Goal: Book appointment/travel/reservation

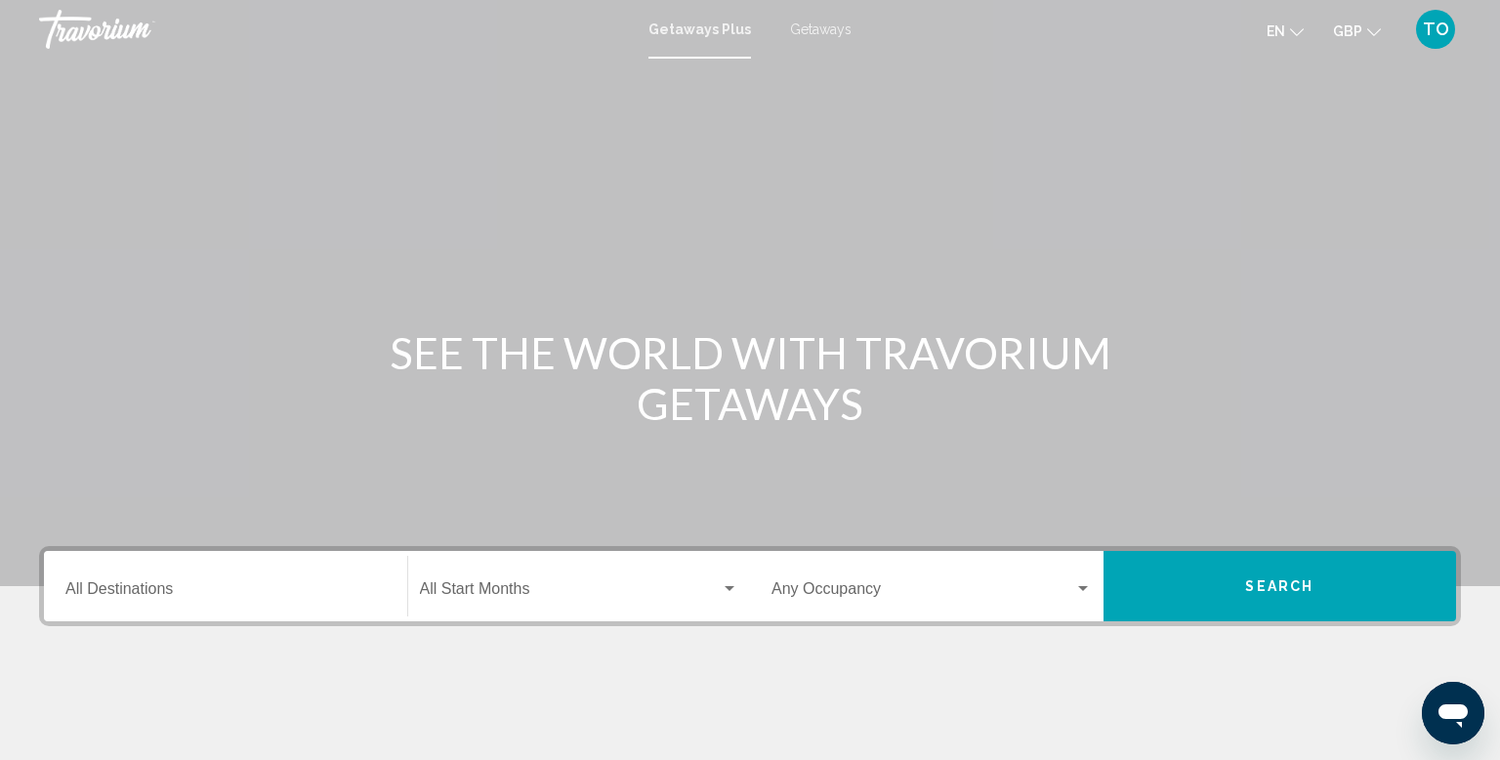
click at [822, 22] on span "Getaways" at bounding box center [821, 29] width 62 height 16
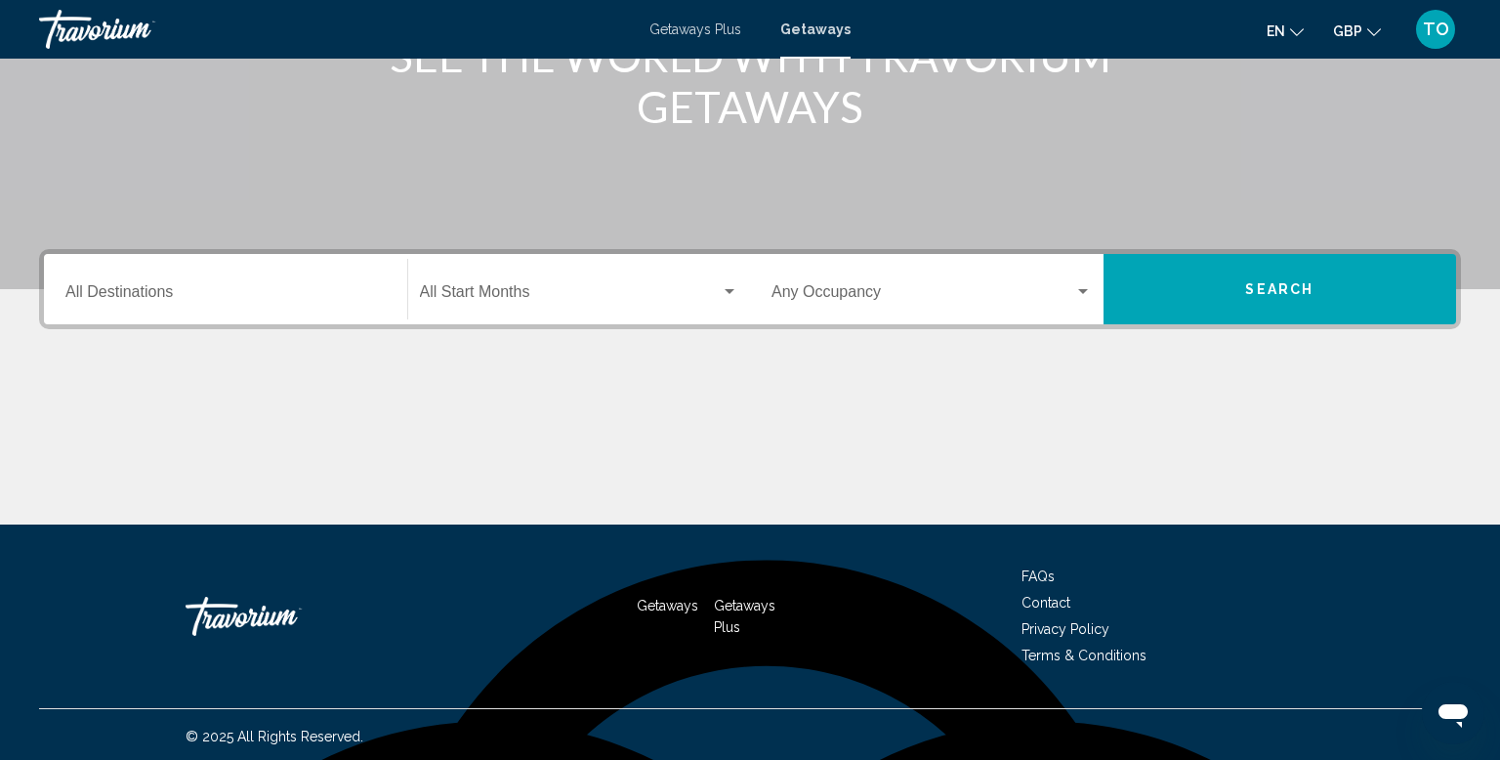
scroll to position [301, 0]
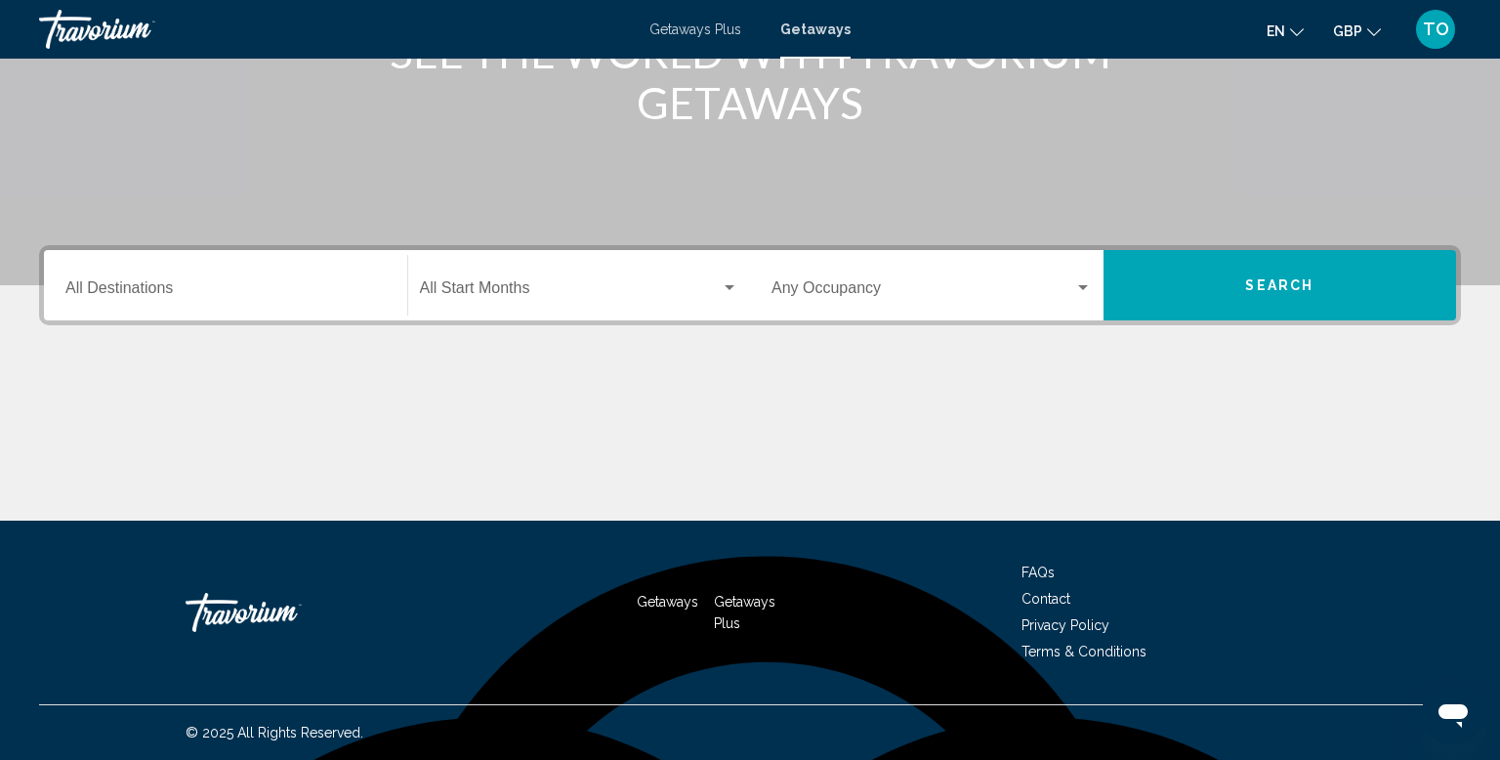
click at [163, 287] on input "Destination All Destinations" at bounding box center [225, 292] width 320 height 18
click at [143, 272] on div "Destination All Destinations" at bounding box center [225, 286] width 320 height 62
click at [526, 278] on div "Start Month All Start Months" at bounding box center [579, 286] width 319 height 62
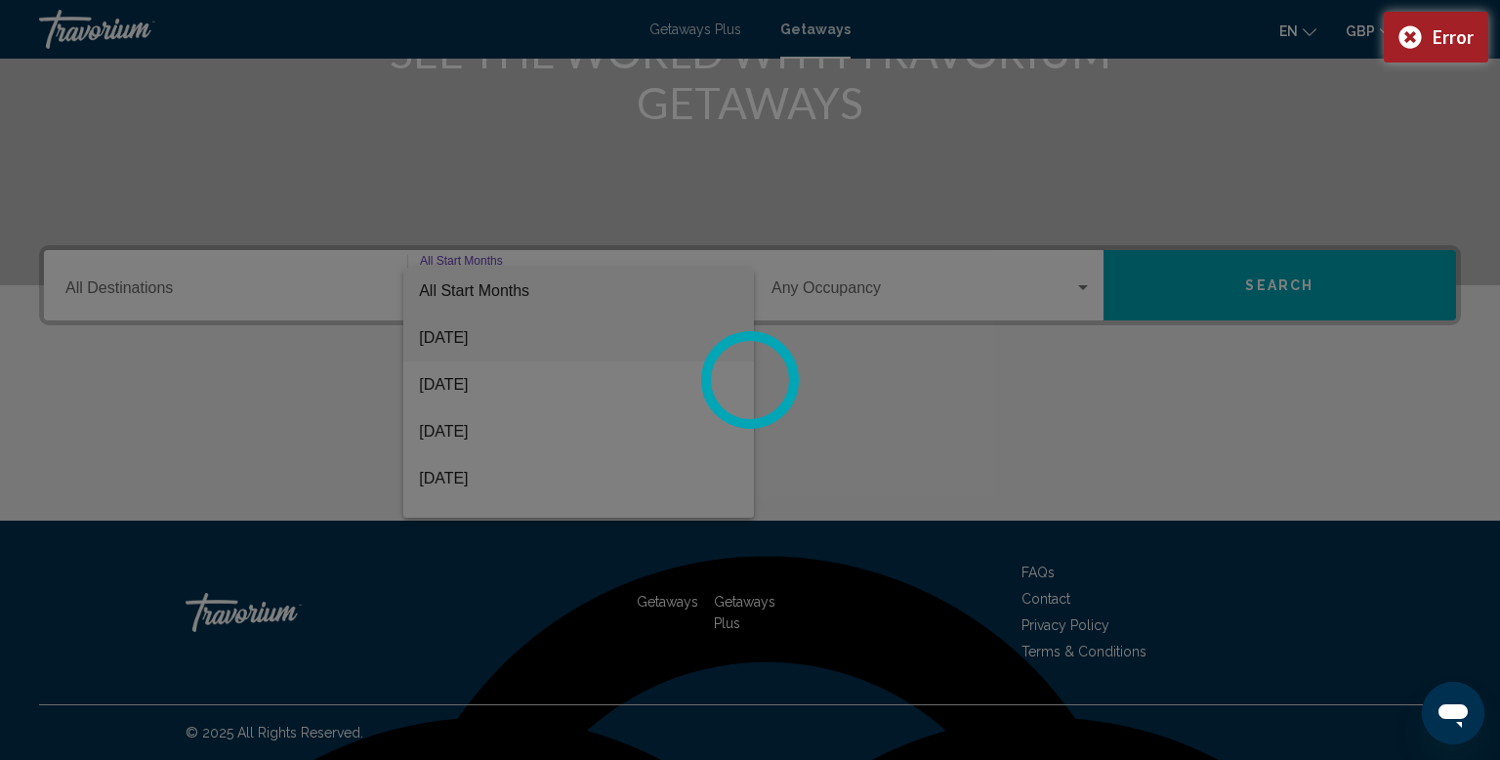
click at [509, 332] on div at bounding box center [750, 380] width 1500 height 760
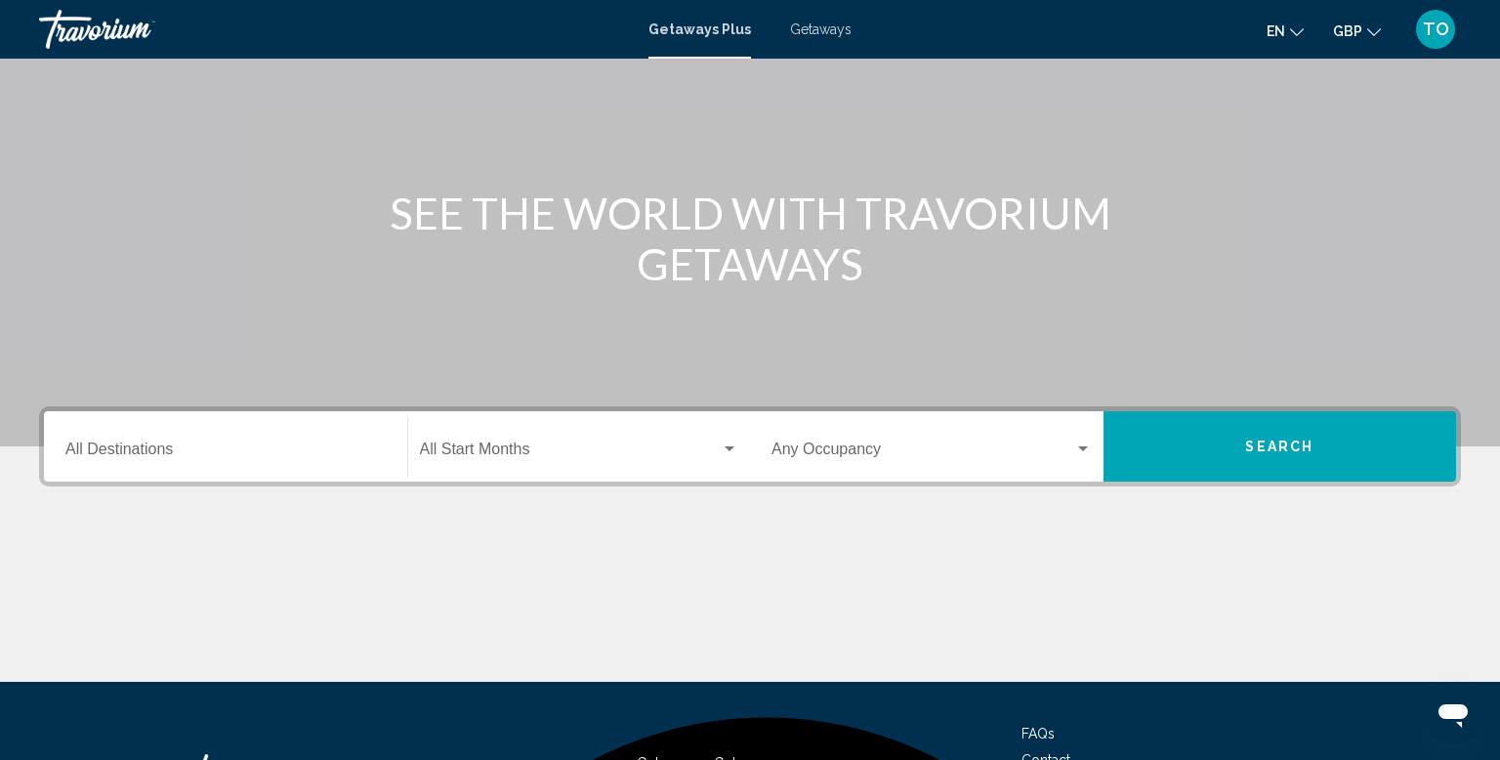
scroll to position [155, 0]
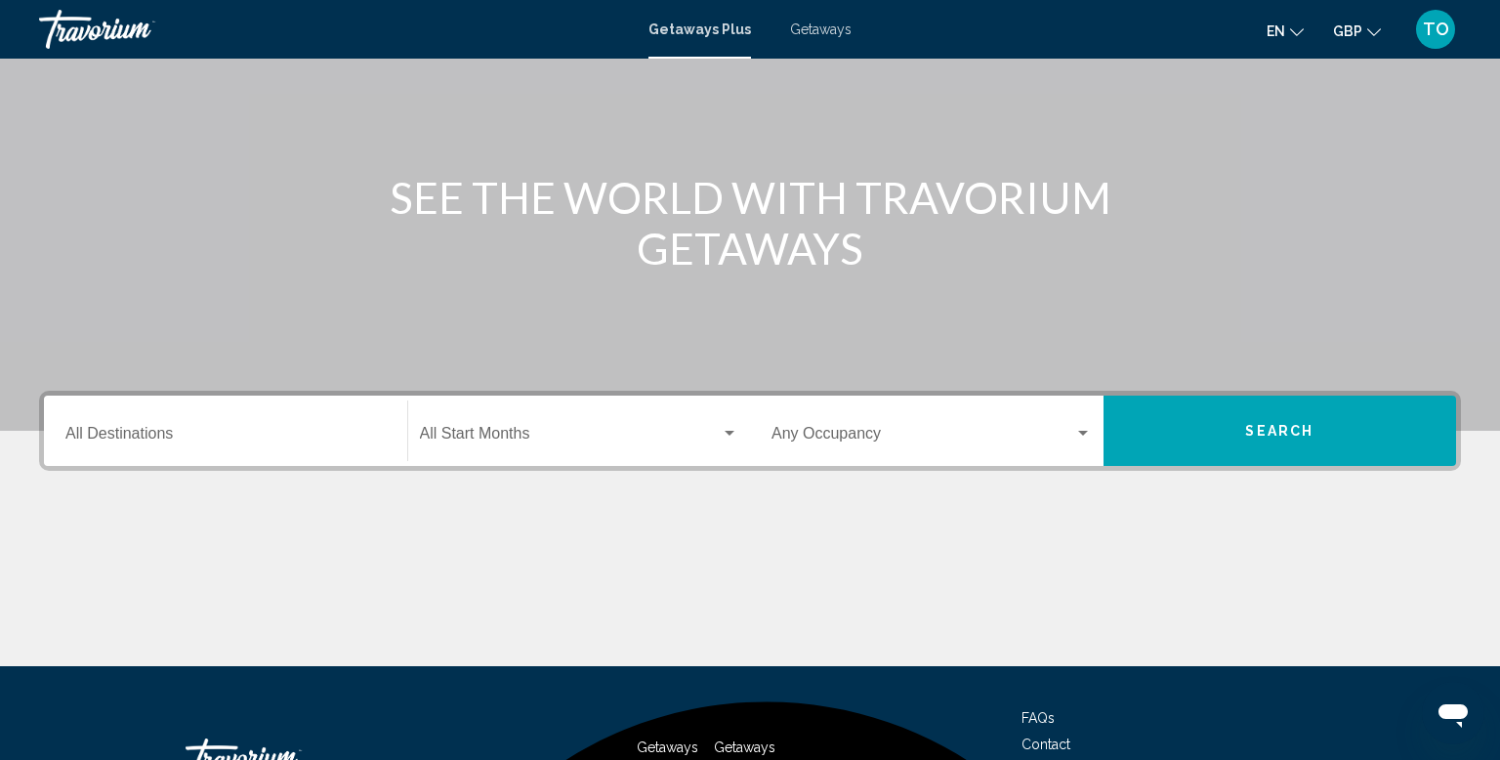
click at [155, 433] on input "Destination All Destinations" at bounding box center [225, 438] width 320 height 18
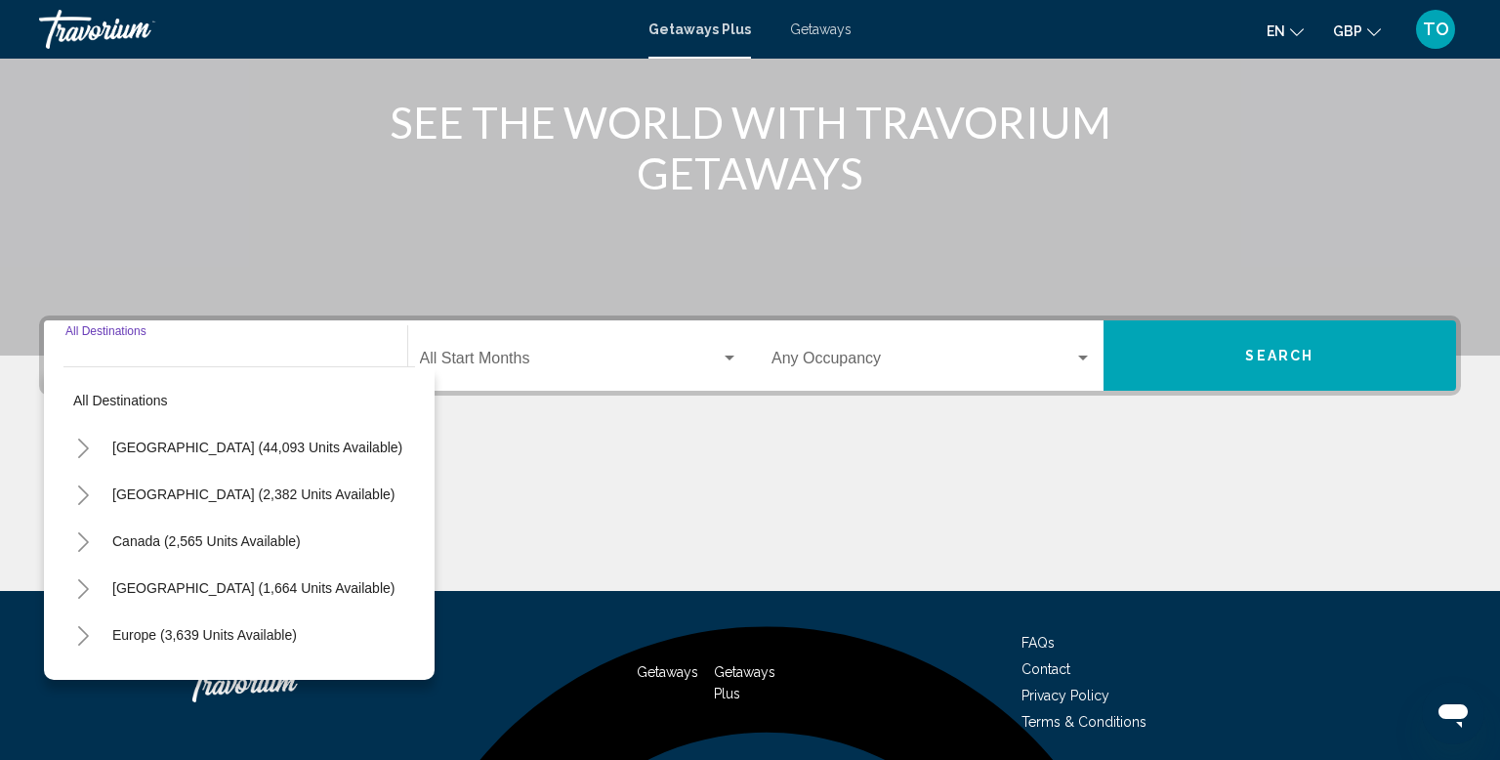
scroll to position [301, 0]
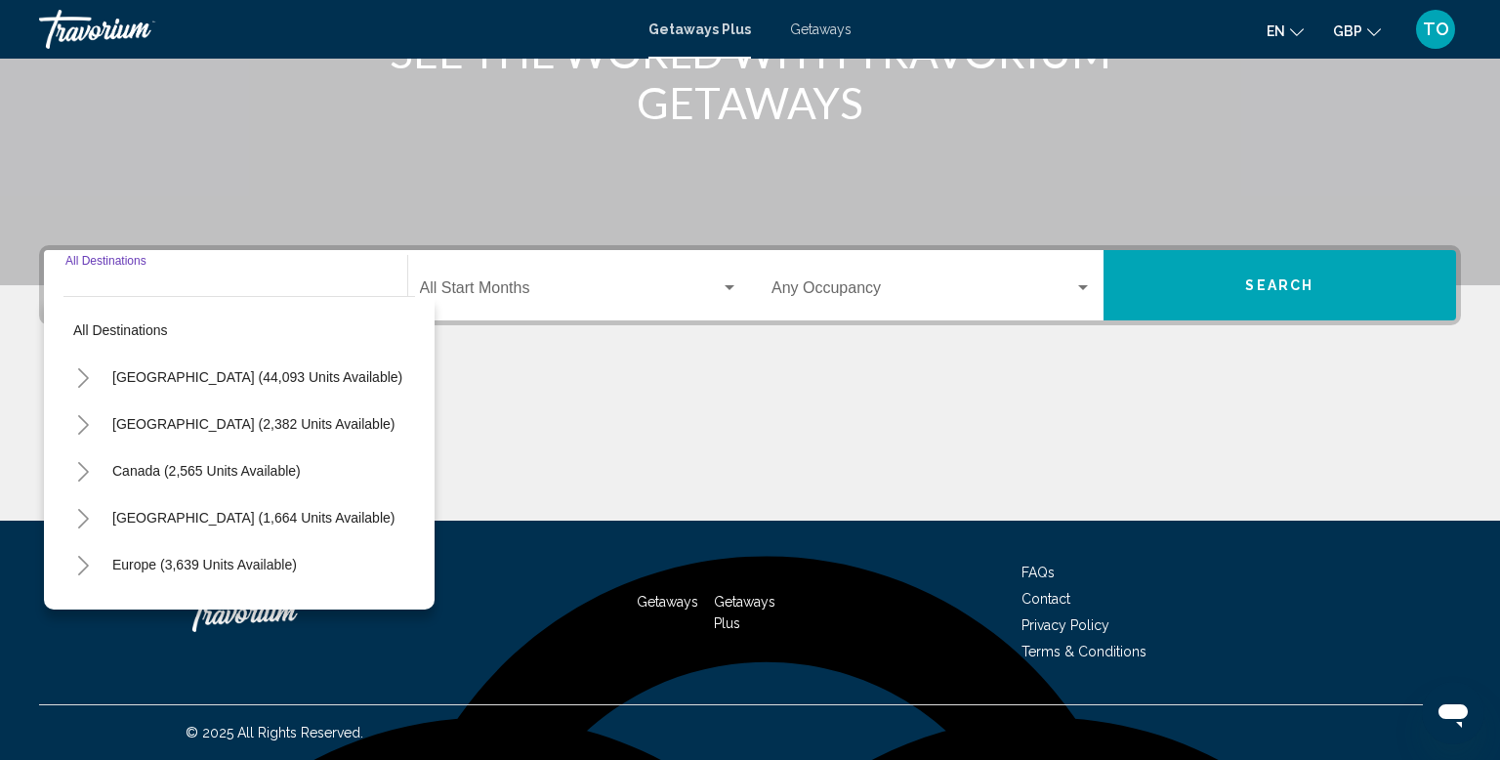
click at [78, 557] on icon "Toggle Europe (3,639 units available)" at bounding box center [83, 566] width 11 height 20
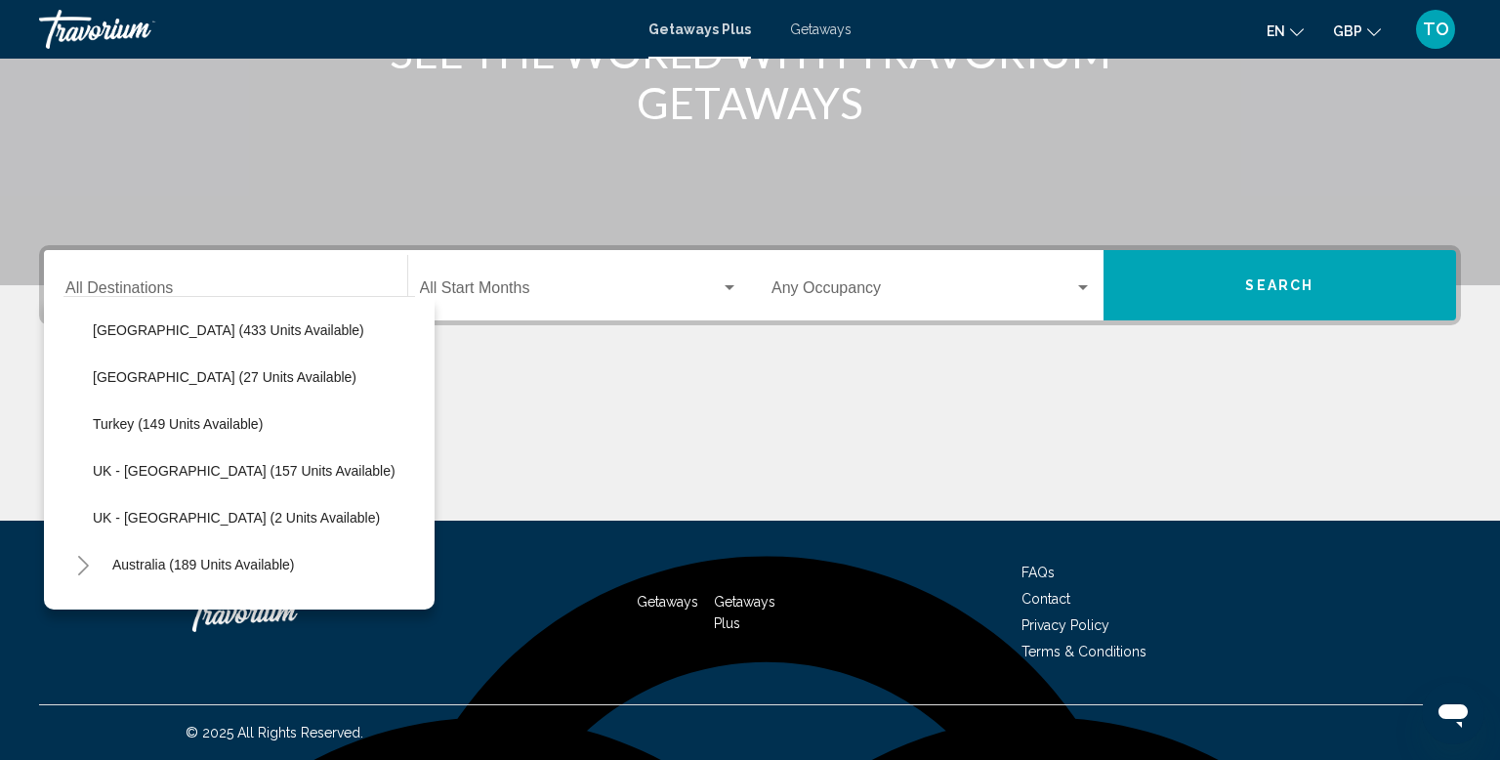
scroll to position [950, 0]
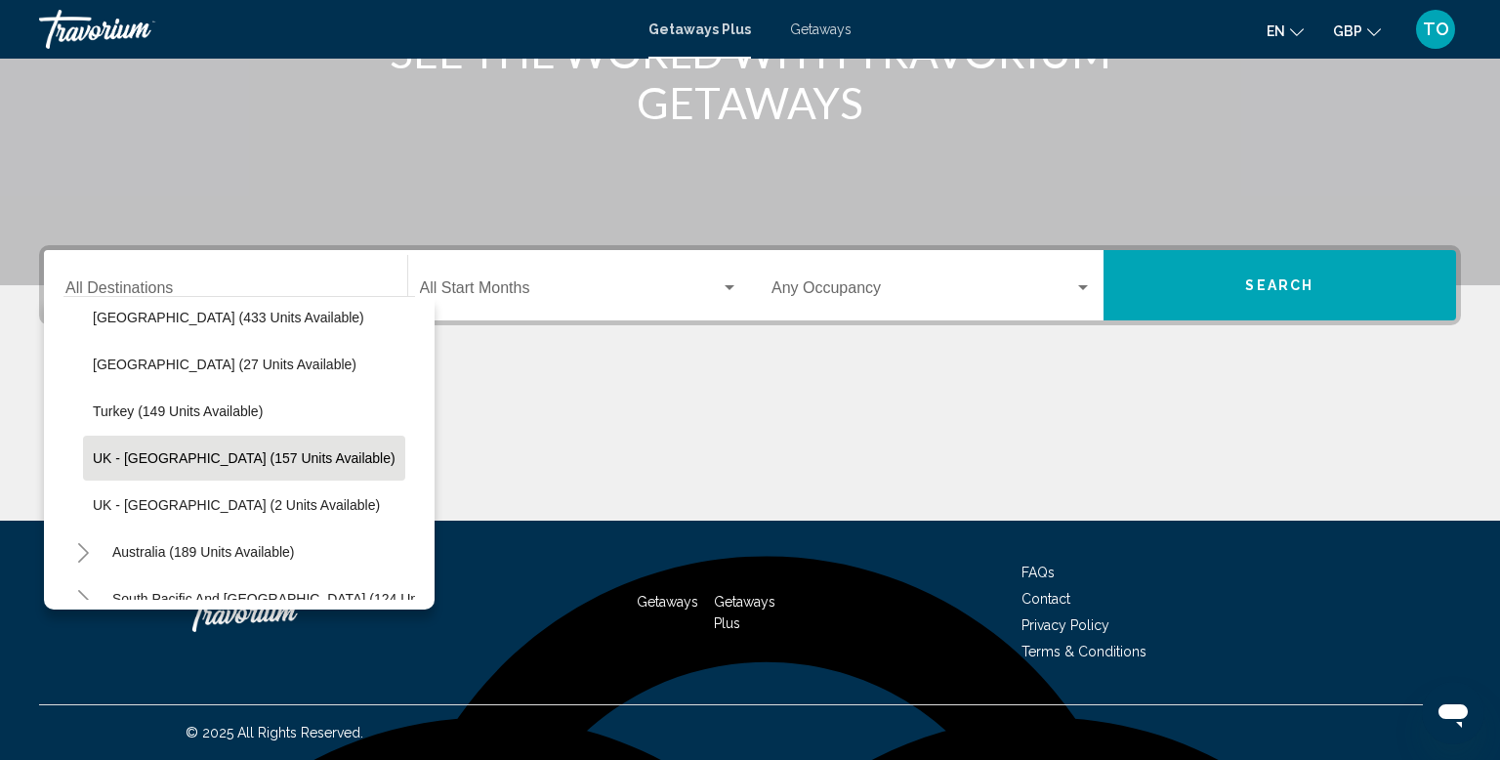
click at [261, 450] on span "UK - [GEOGRAPHIC_DATA] (157 units available)" at bounding box center [244, 458] width 303 height 16
type input "**********"
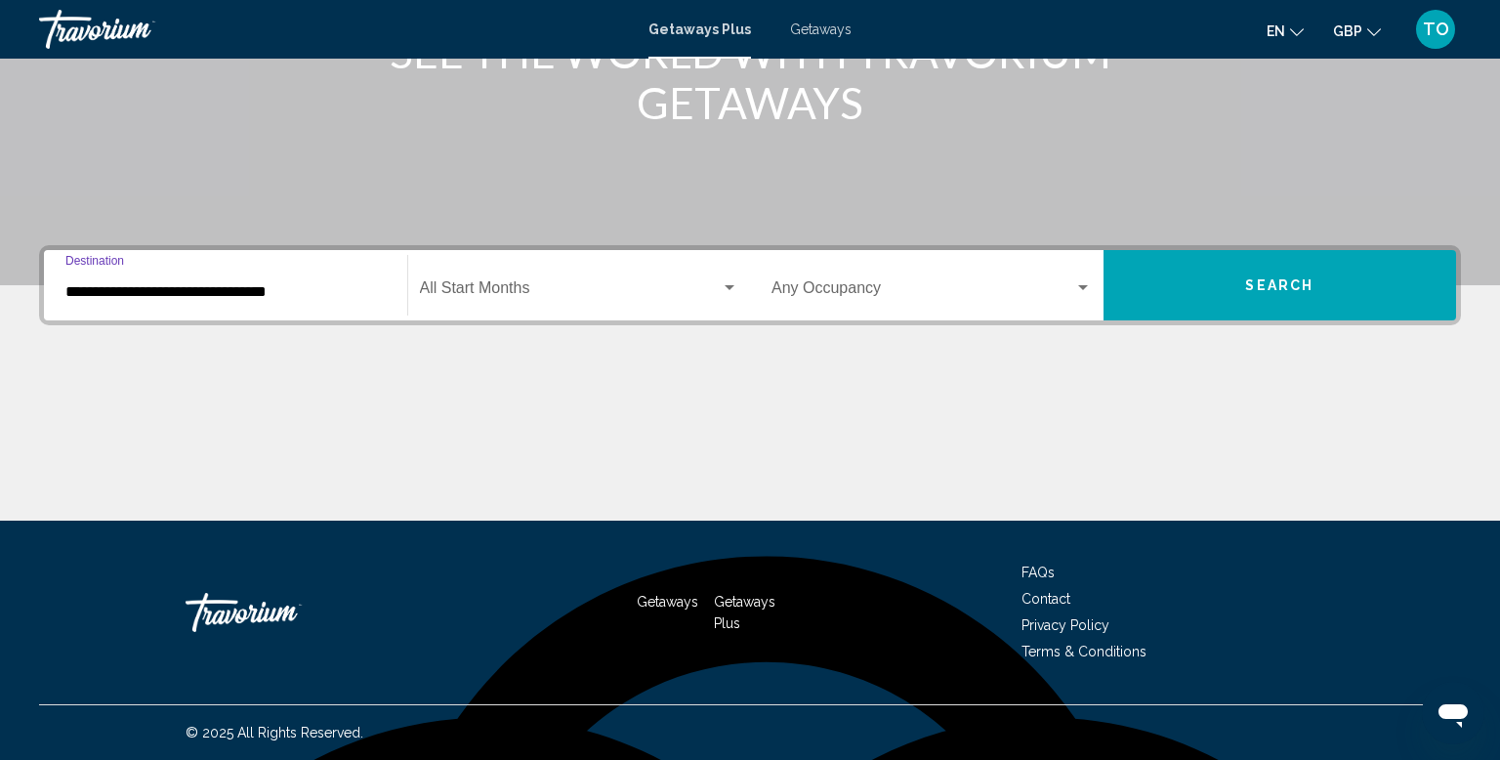
click at [512, 283] on span "Search widget" at bounding box center [571, 292] width 302 height 18
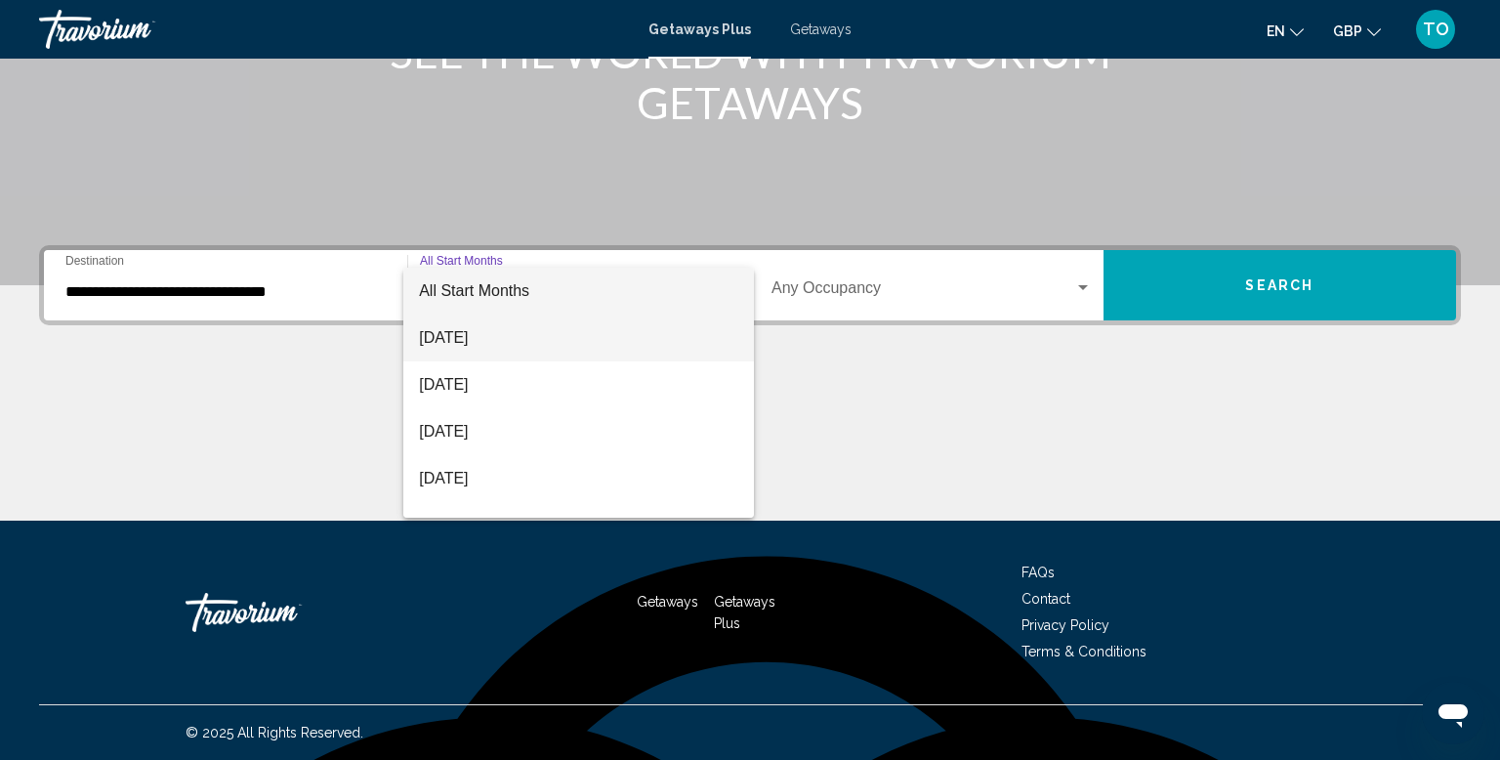
click at [505, 346] on span "[DATE]" at bounding box center [578, 337] width 319 height 47
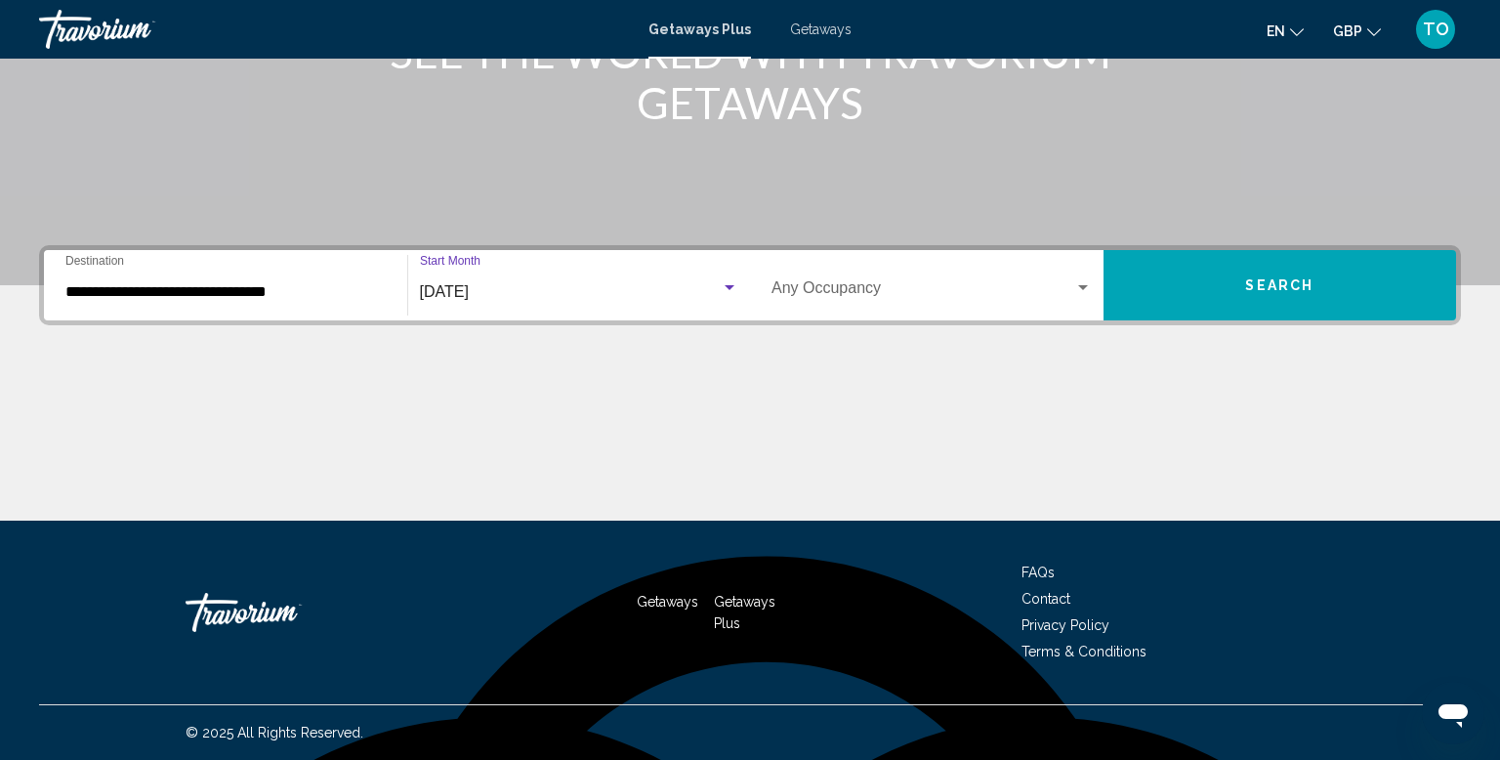
click at [837, 290] on span "Search widget" at bounding box center [922, 292] width 303 height 18
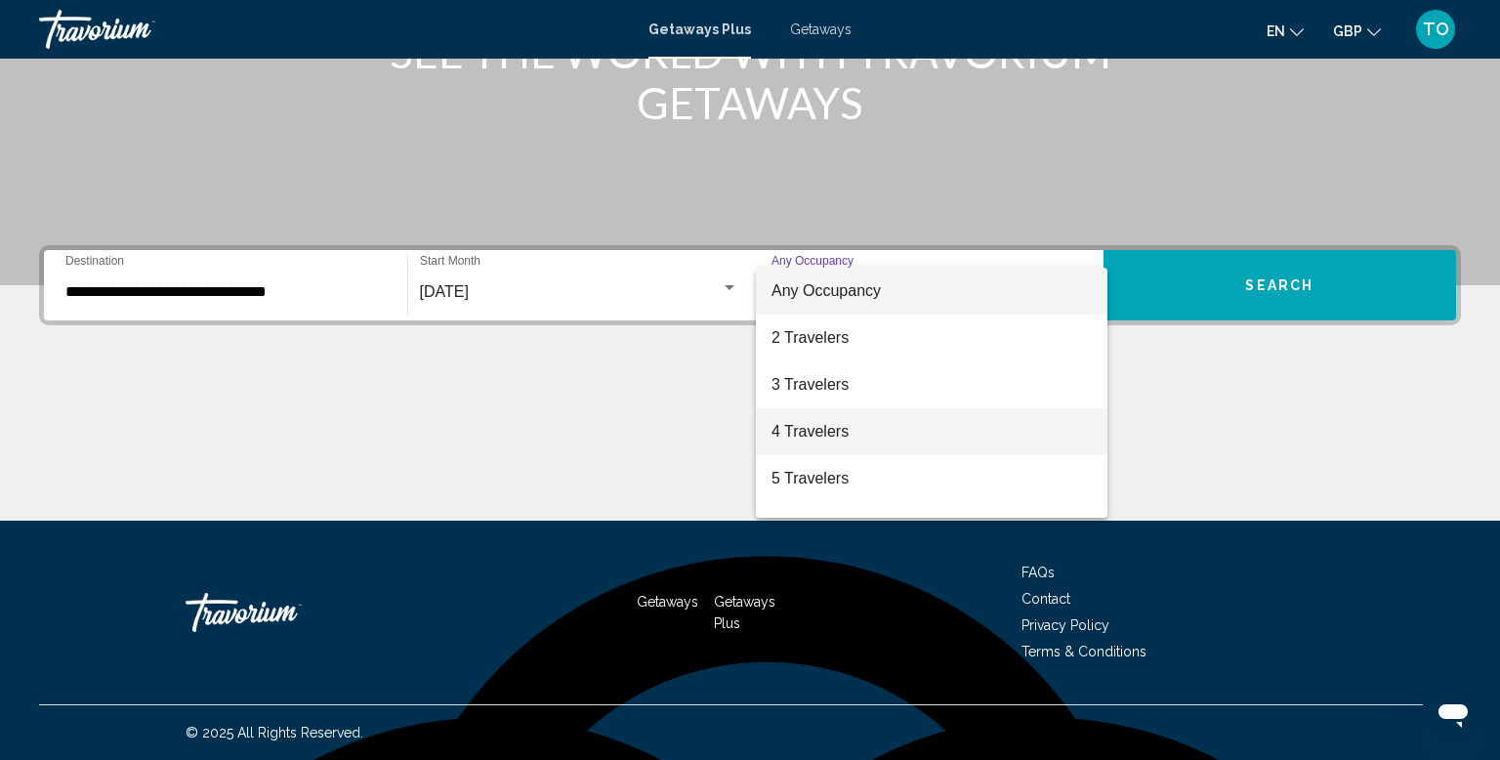
click at [841, 433] on span "4 Travelers" at bounding box center [931, 431] width 320 height 47
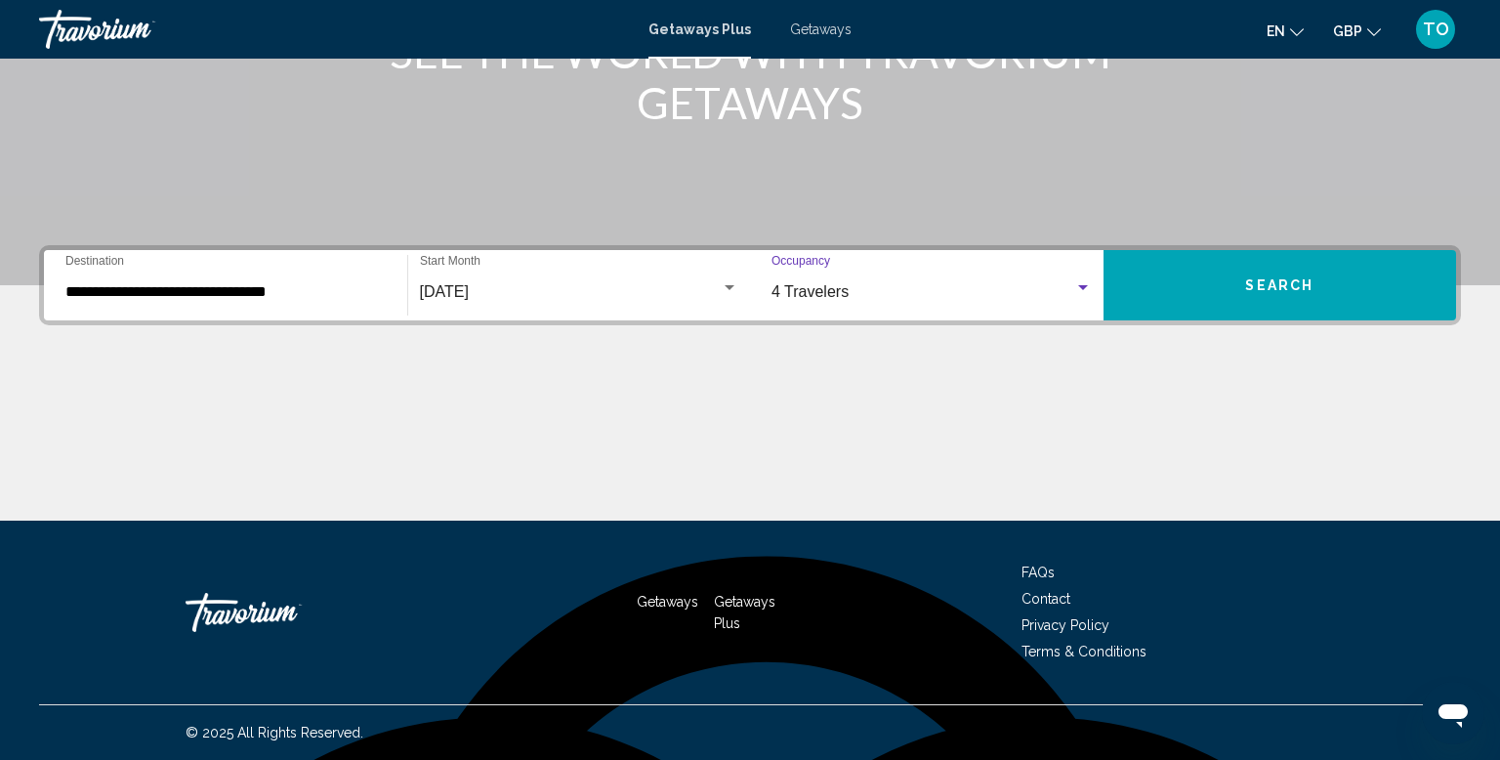
click at [1292, 289] on span "Search" at bounding box center [1279, 286] width 68 height 16
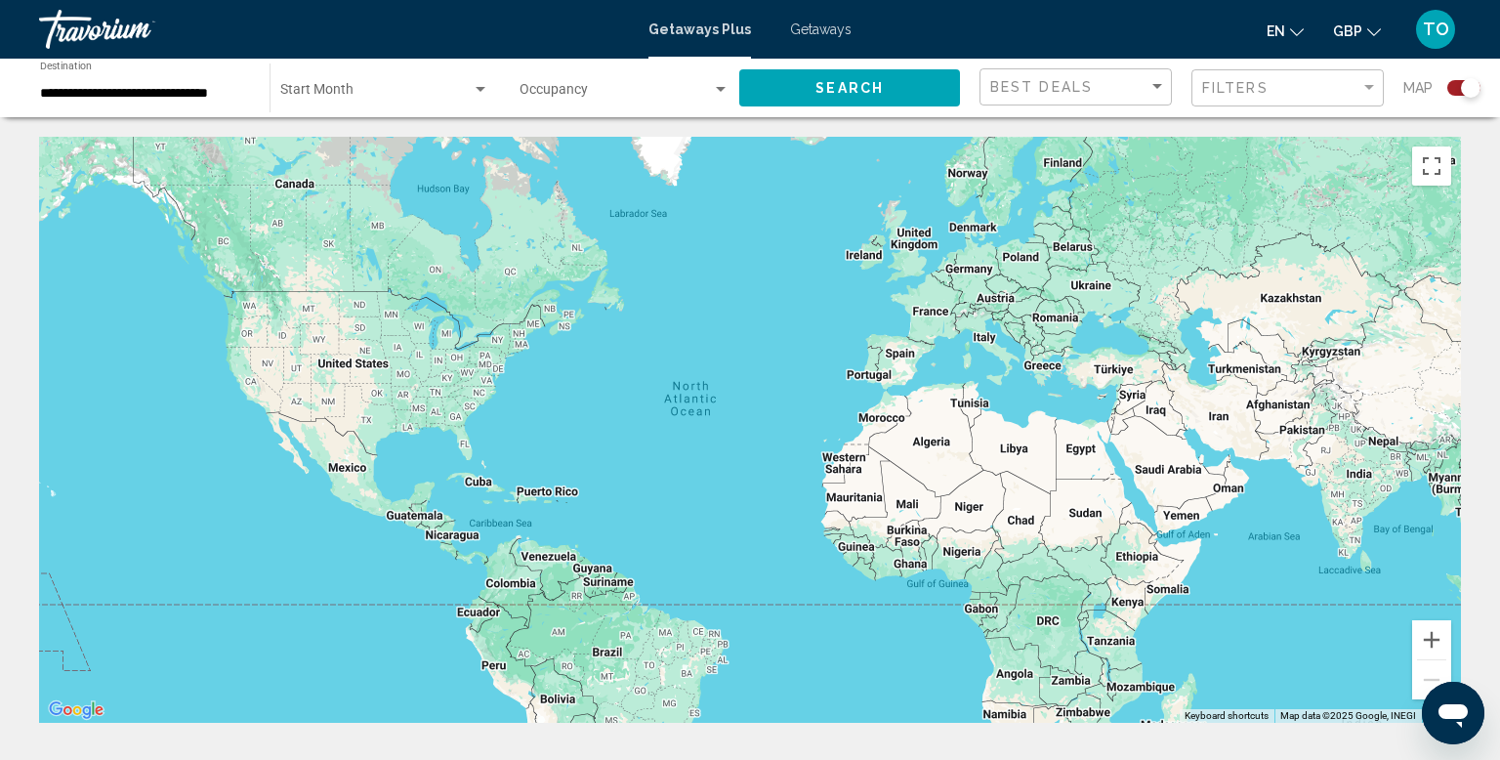
click at [820, 29] on span "Getaways" at bounding box center [821, 29] width 62 height 16
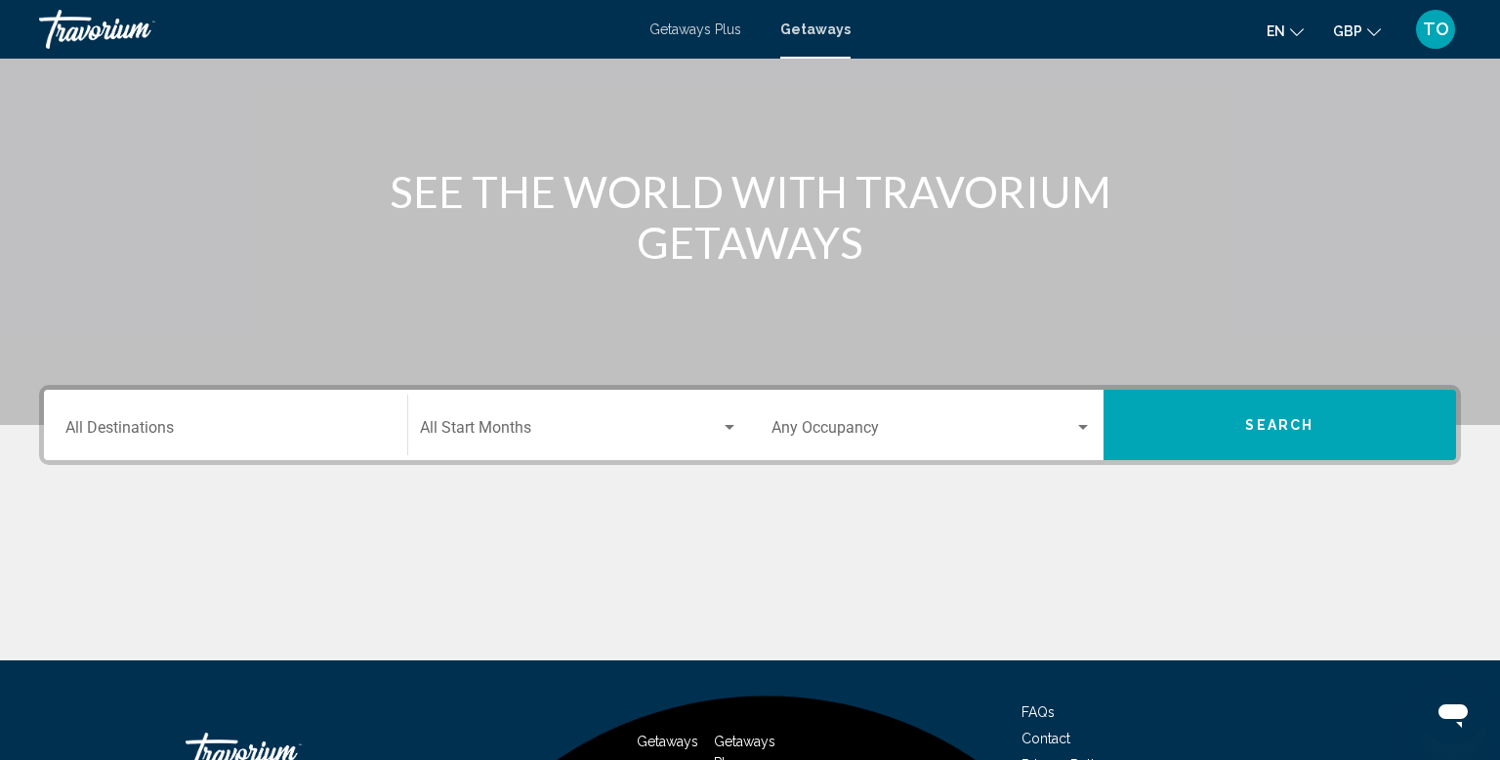
scroll to position [163, 0]
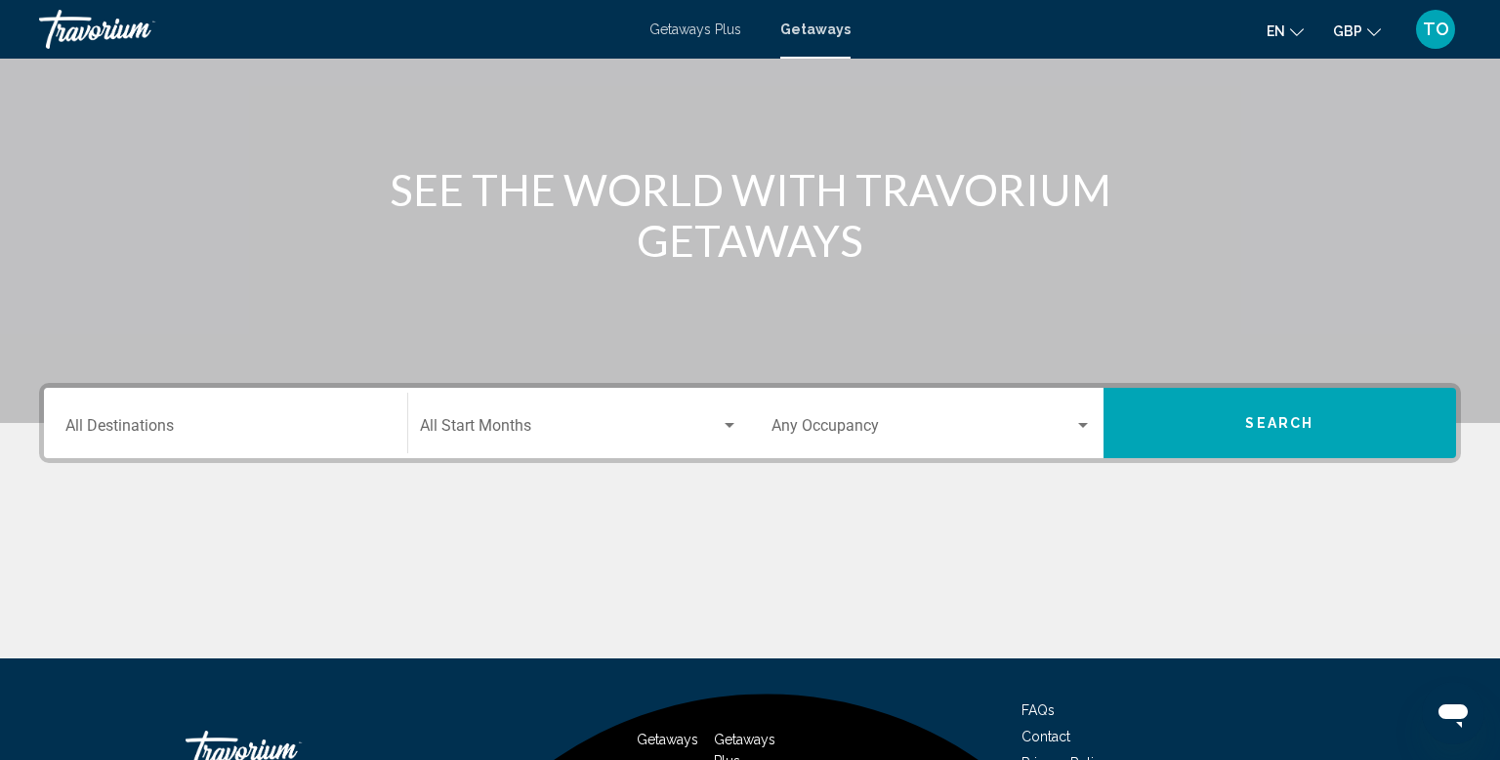
click at [103, 429] on input "Destination All Destinations" at bounding box center [225, 430] width 320 height 18
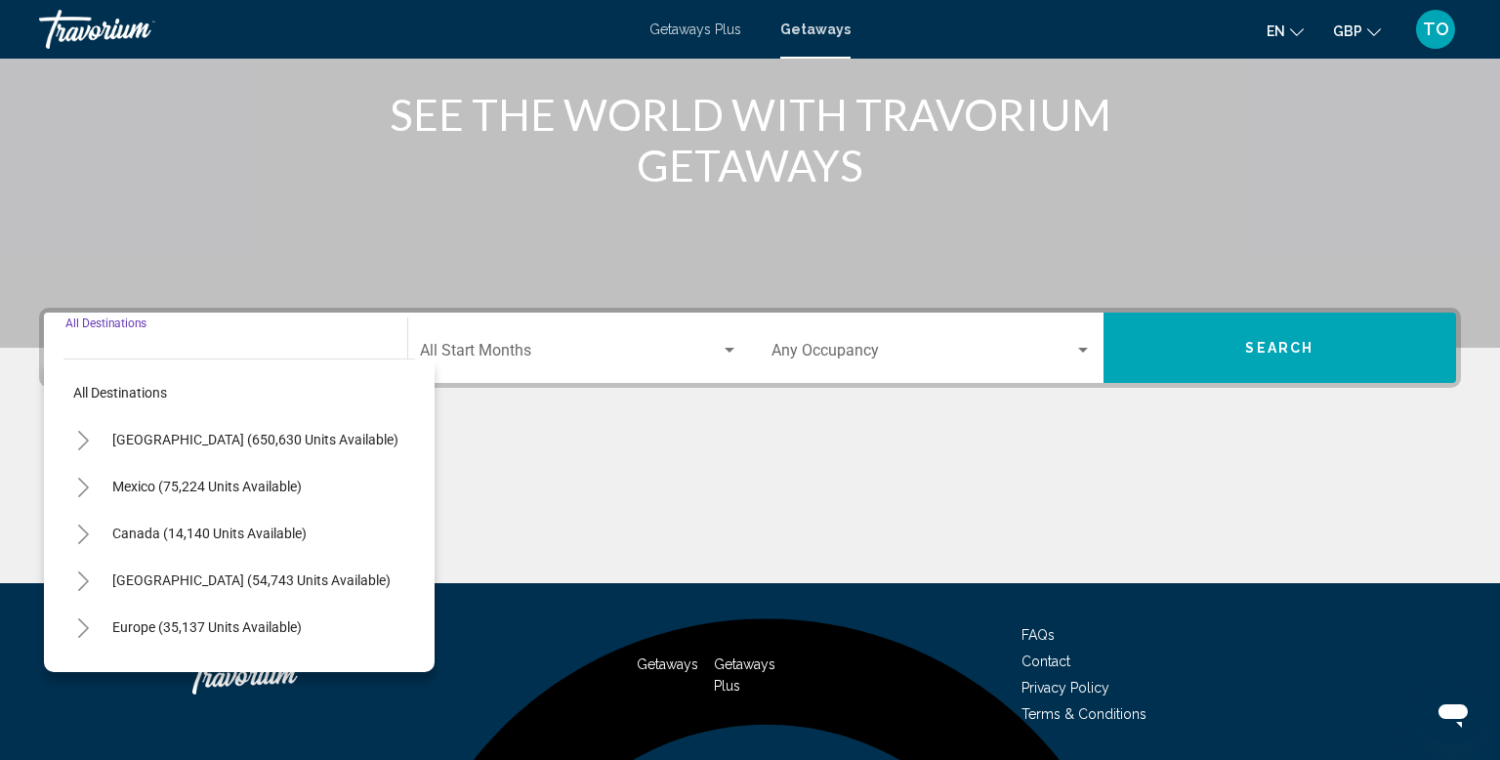
scroll to position [301, 0]
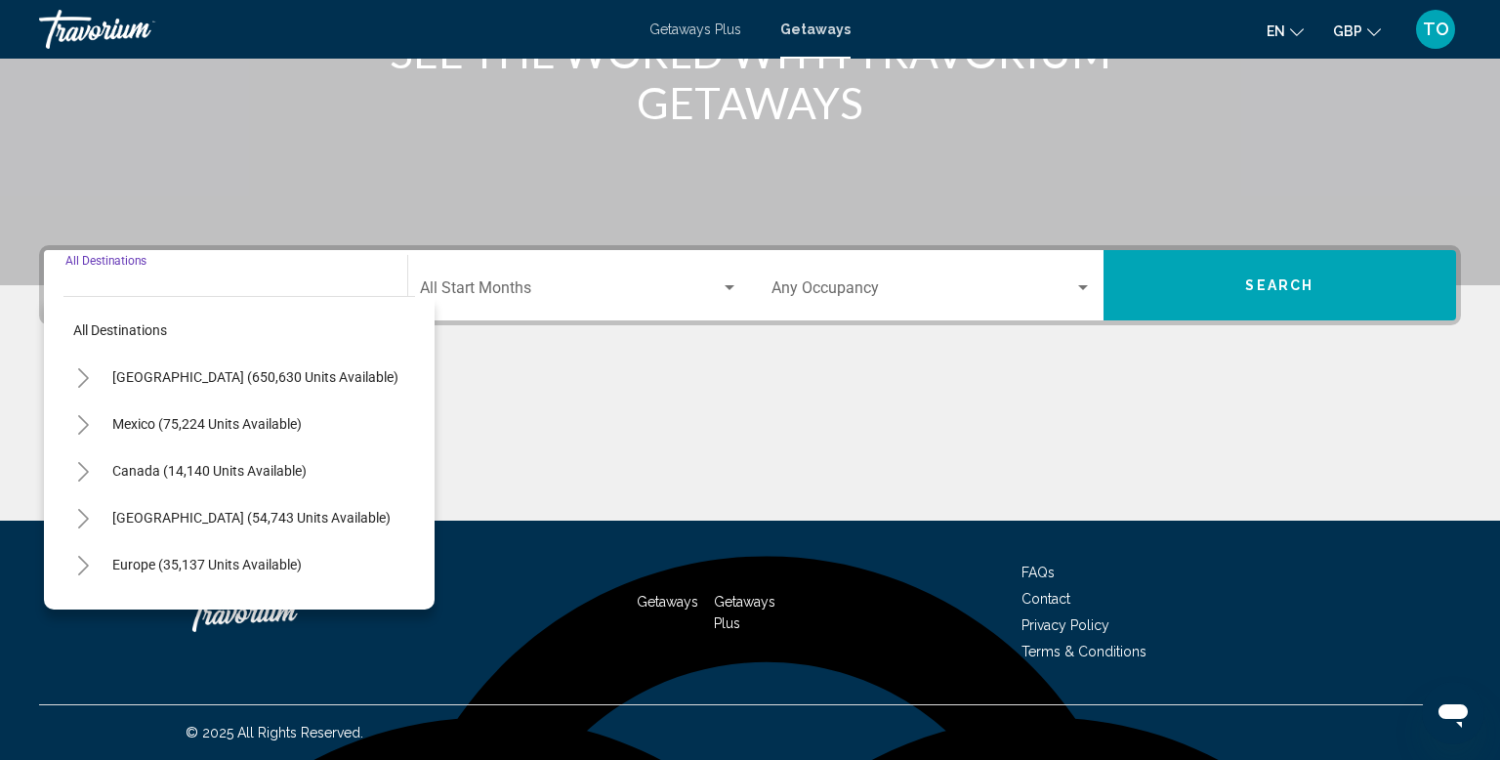
click at [78, 560] on icon "Toggle Europe (35,137 units available)" at bounding box center [83, 566] width 15 height 20
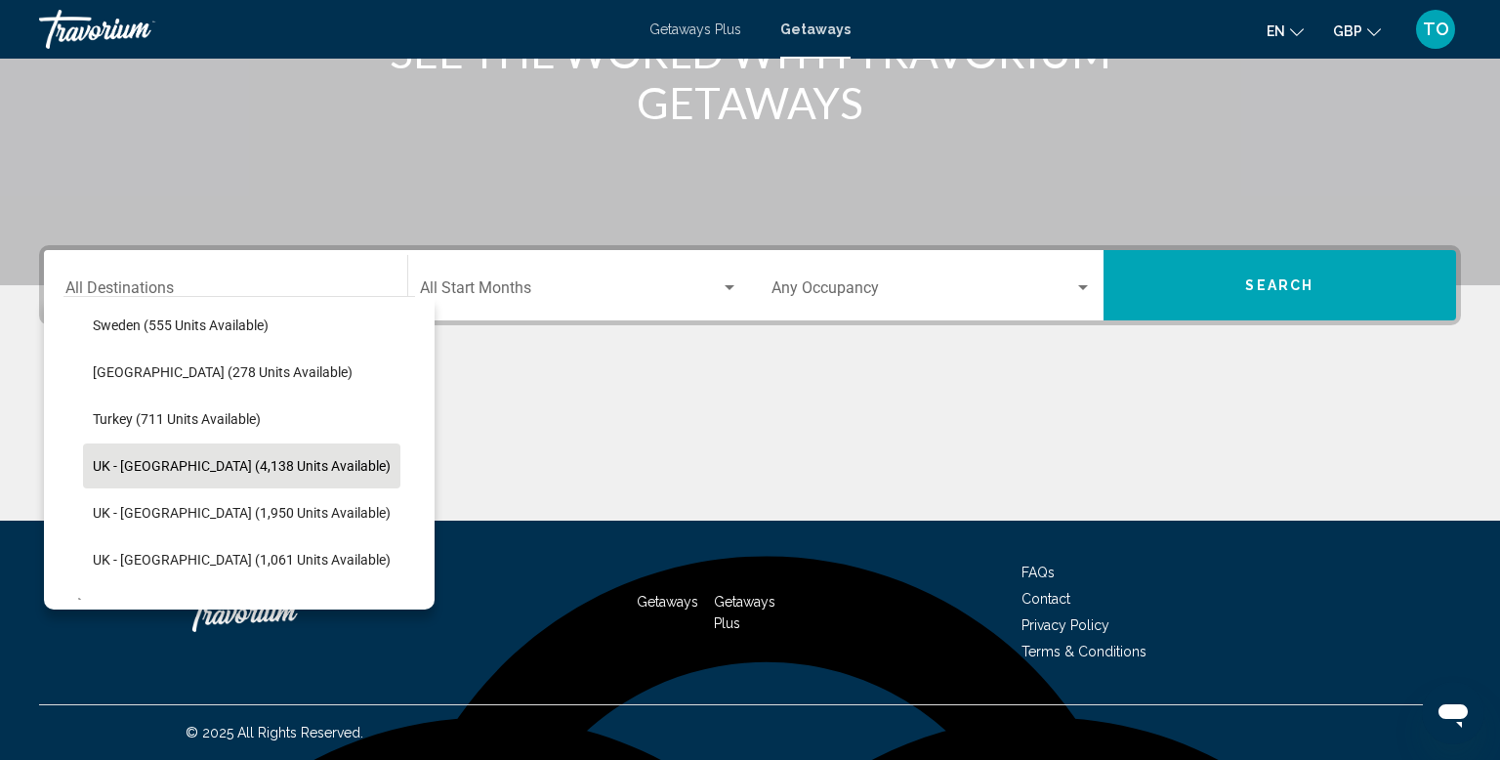
click at [288, 467] on span "UK - [GEOGRAPHIC_DATA] (4,138 units available)" at bounding box center [242, 466] width 298 height 16
type input "**********"
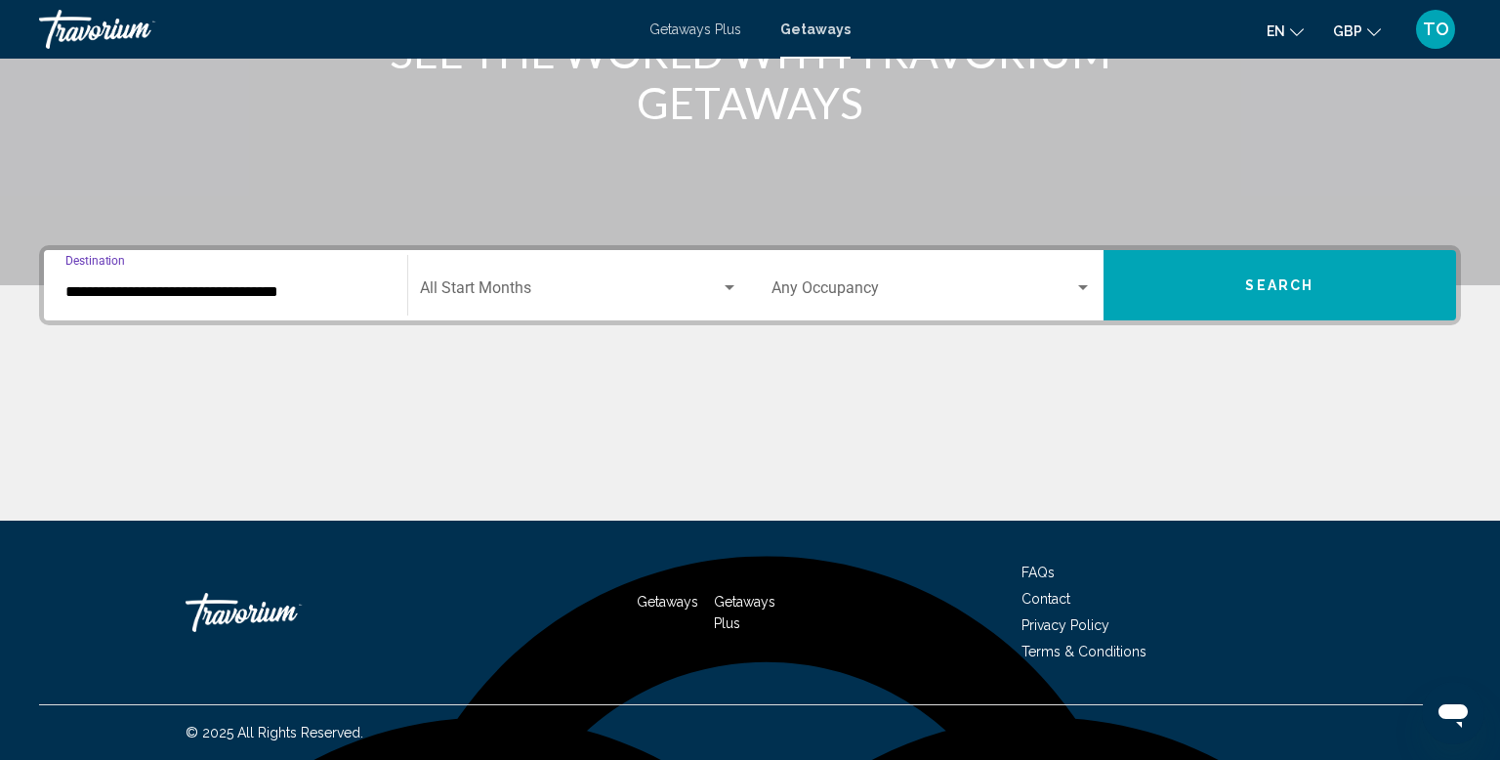
click at [476, 293] on span "Search widget" at bounding box center [571, 292] width 302 height 18
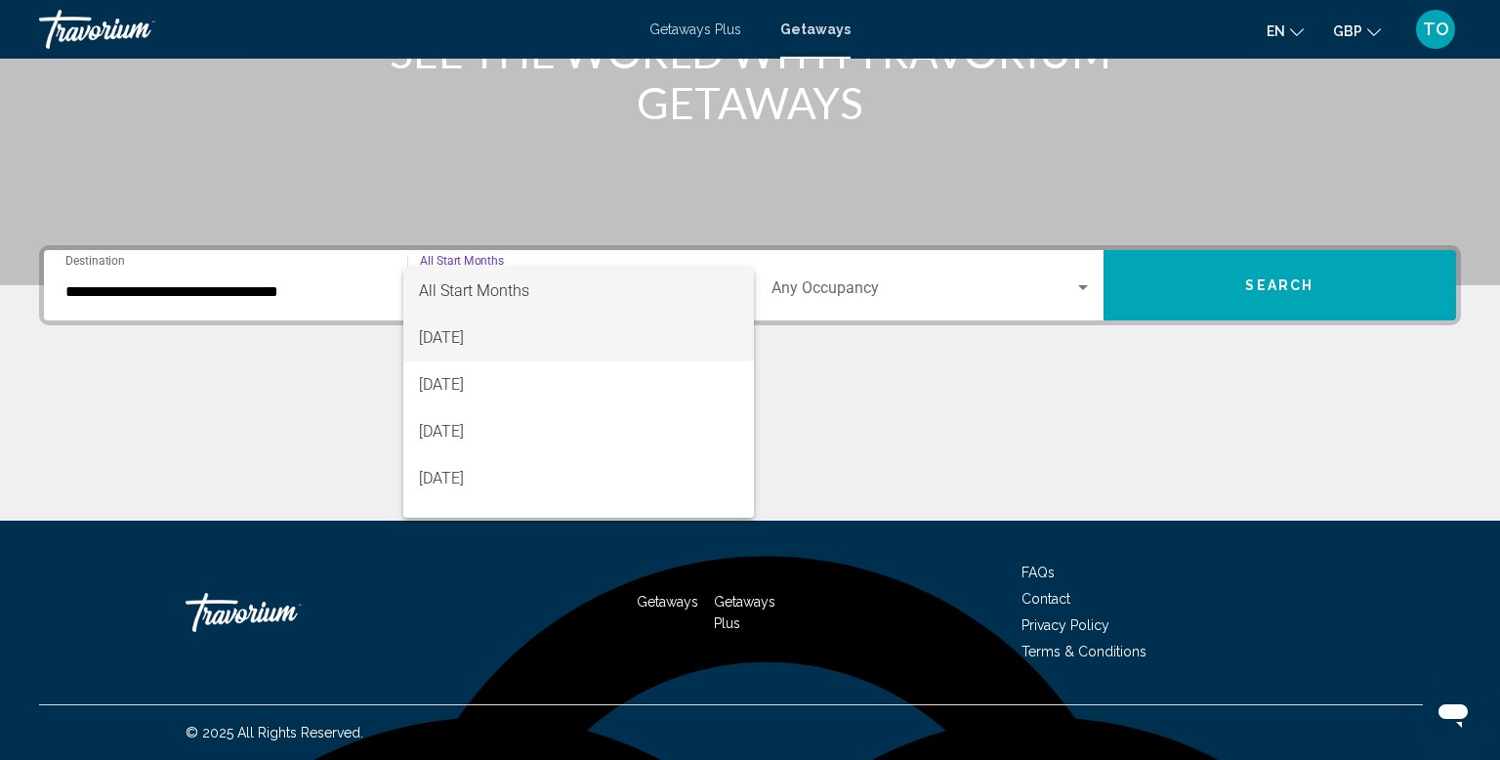
click at [475, 336] on span "[DATE]" at bounding box center [578, 337] width 319 height 47
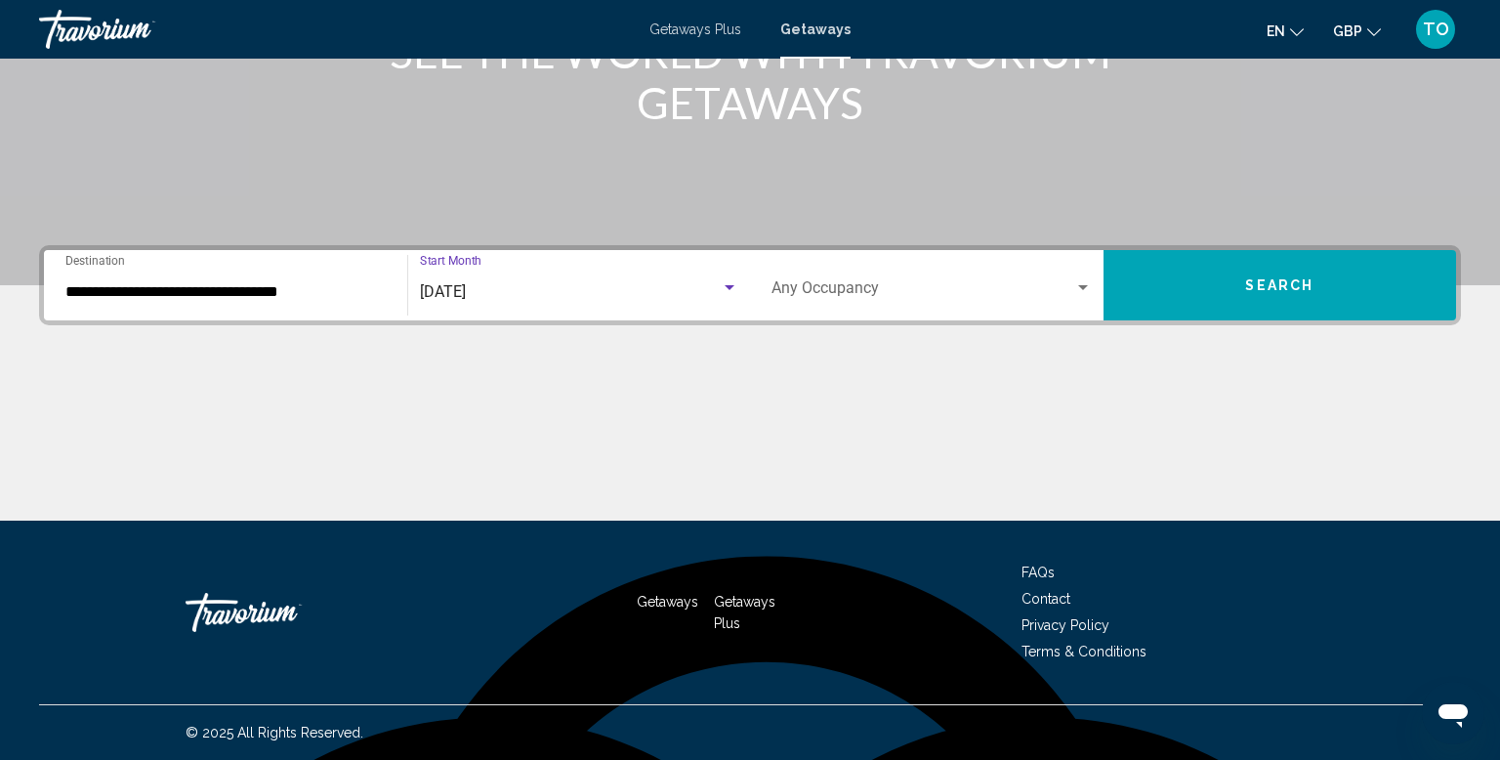
click at [842, 284] on span "Search widget" at bounding box center [922, 292] width 303 height 18
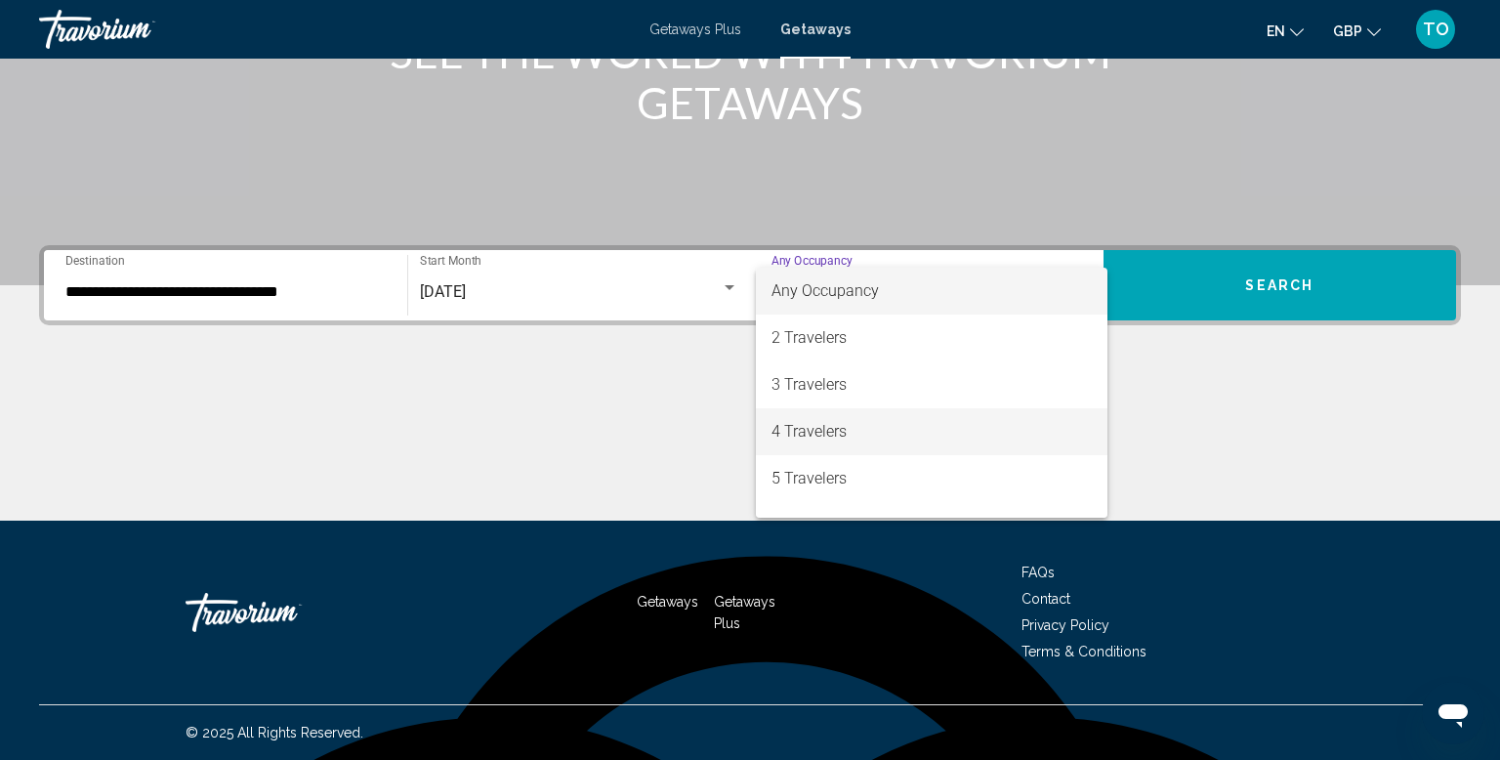
click at [842, 426] on span "4 Travelers" at bounding box center [931, 431] width 320 height 47
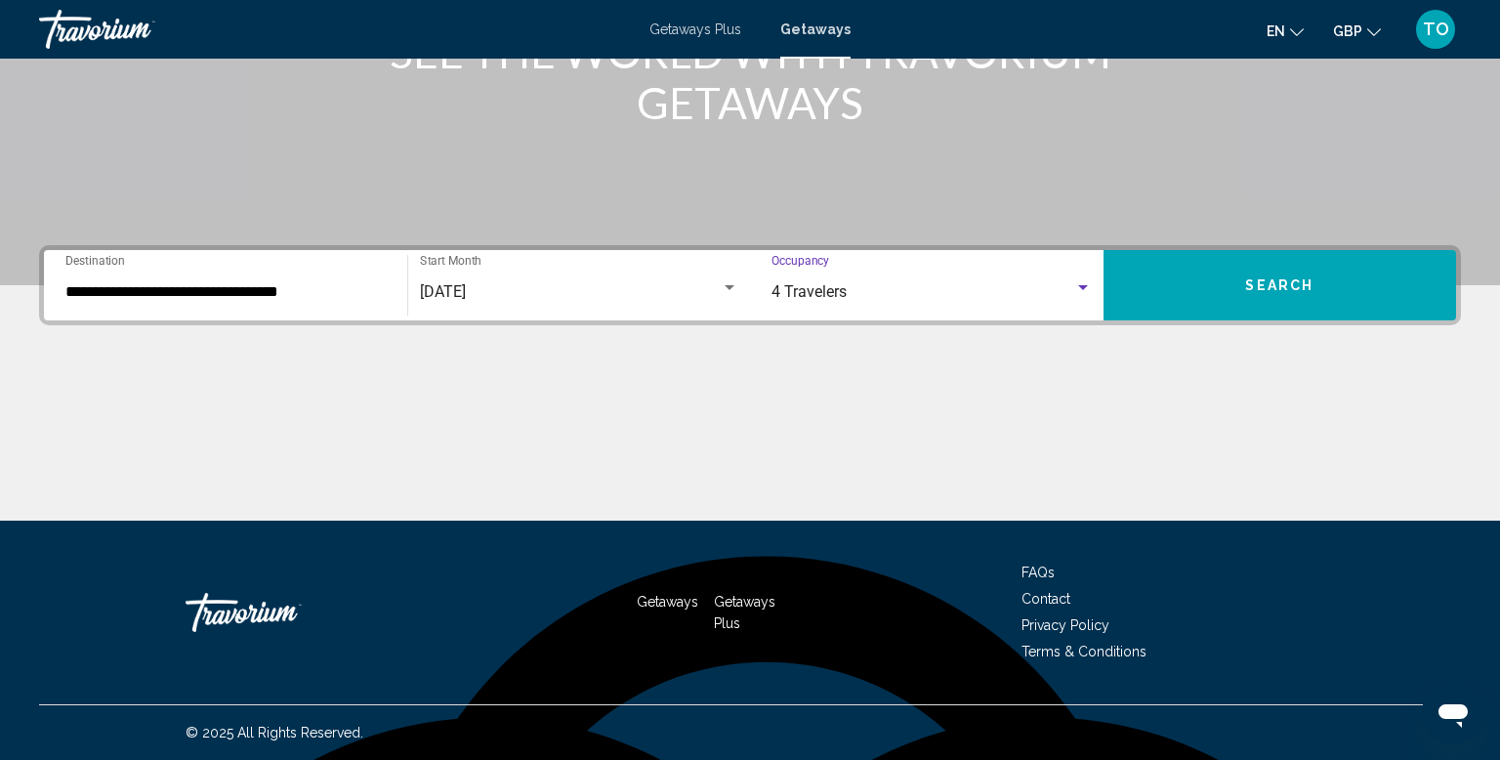
click at [1263, 278] on span "Search" at bounding box center [1279, 286] width 68 height 16
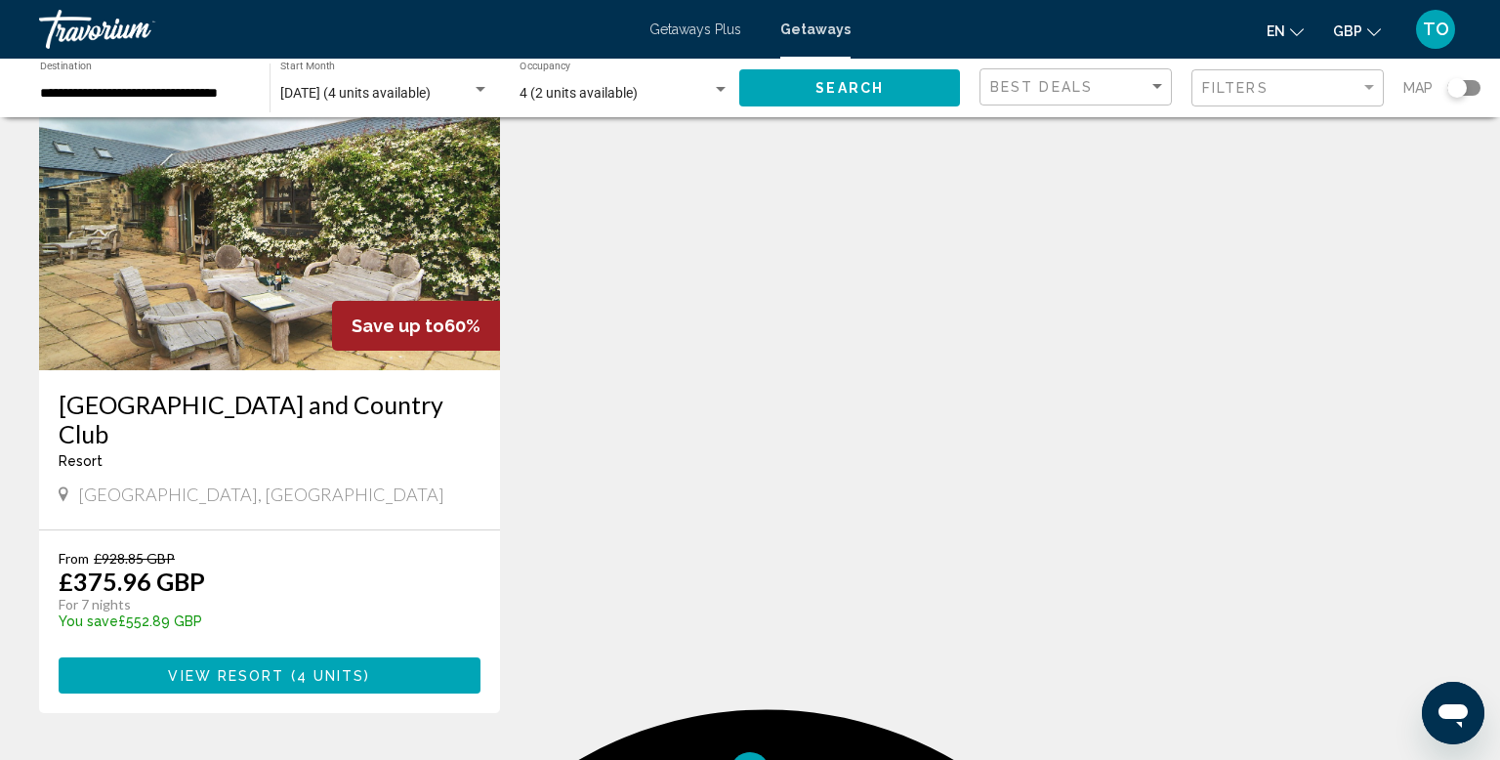
scroll to position [152, 0]
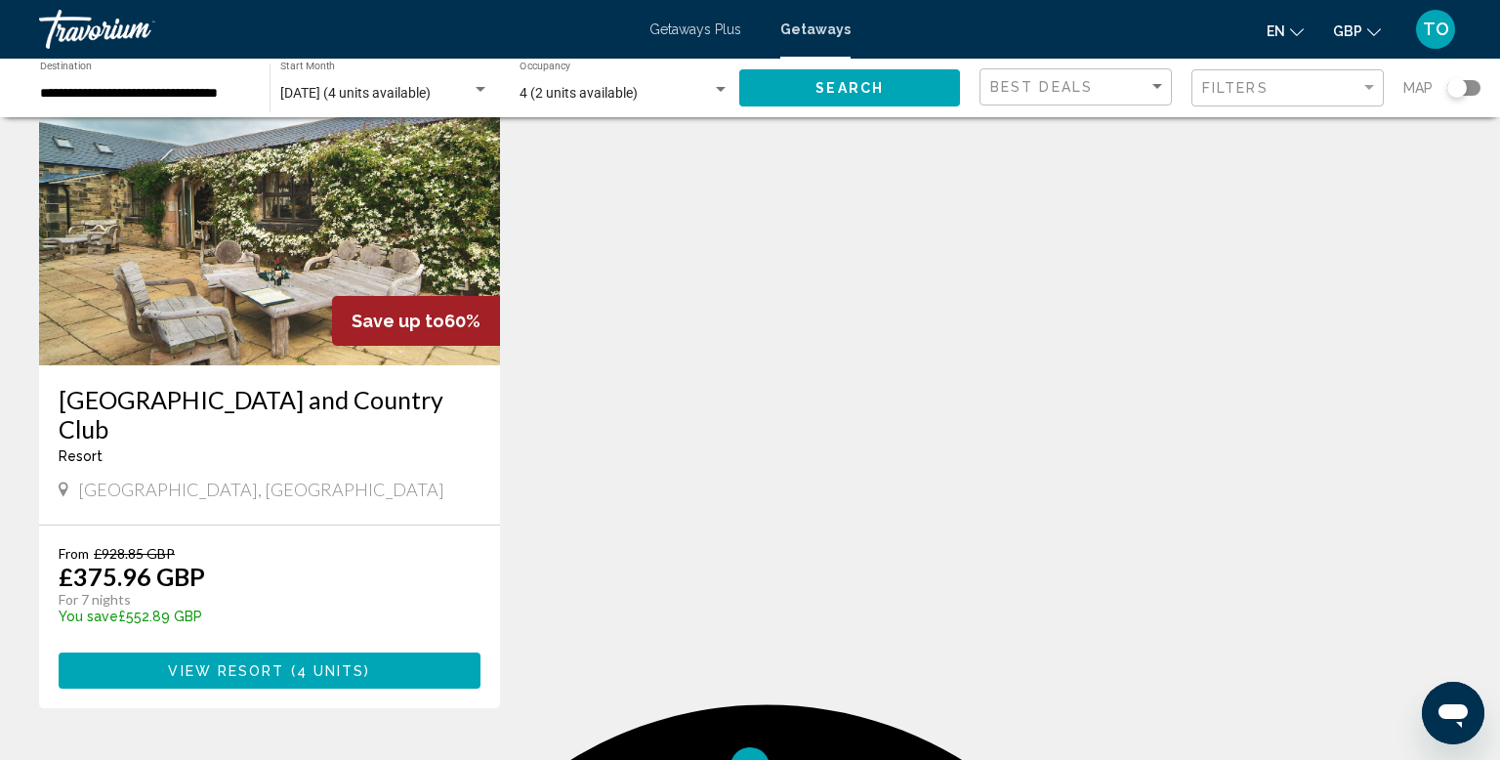
click at [336, 663] on span "4 units" at bounding box center [331, 671] width 68 height 16
